Goal: Transaction & Acquisition: Book appointment/travel/reservation

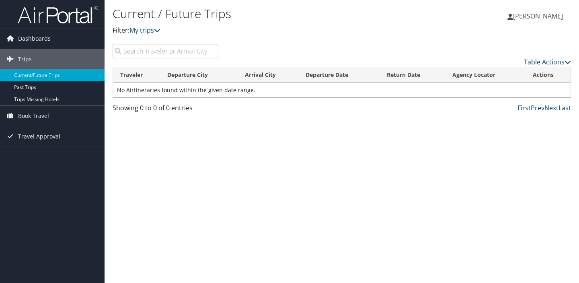
click at [517, 15] on span "[PERSON_NAME]" at bounding box center [538, 16] width 50 height 9
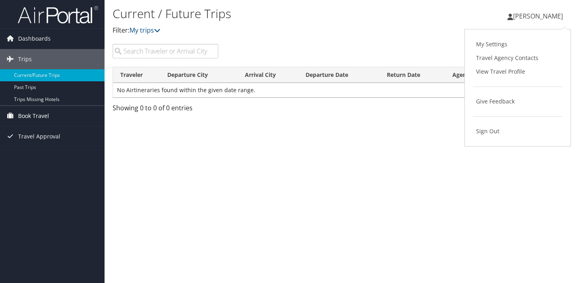
click at [45, 114] on span "Book Travel" at bounding box center [33, 116] width 31 height 20
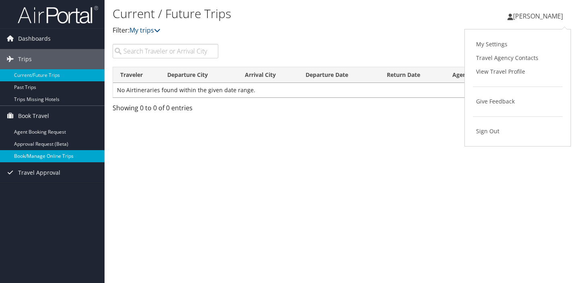
click at [47, 152] on link "Book/Manage Online Trips" at bounding box center [52, 156] width 104 height 12
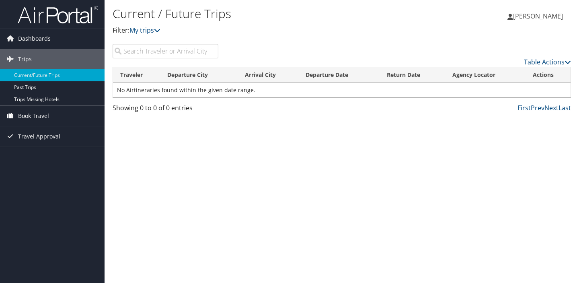
click at [40, 119] on span "Book Travel" at bounding box center [33, 116] width 31 height 20
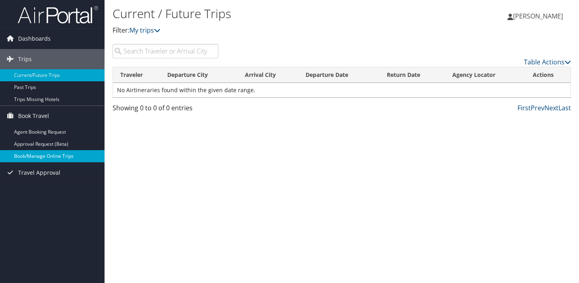
click at [34, 153] on link "Book/Manage Online Trips" at bounding box center [52, 156] width 104 height 12
